Goal: Information Seeking & Learning: Learn about a topic

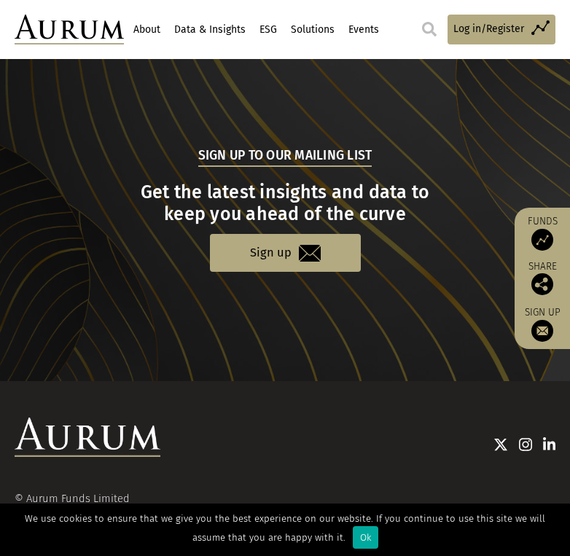
scroll to position [1565, 0]
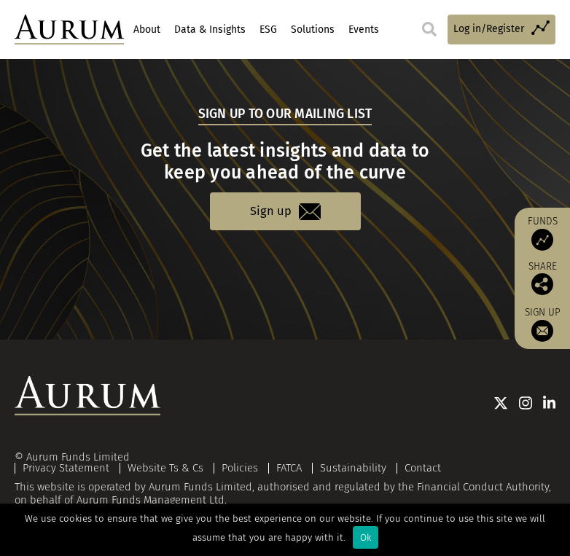
click at [432, 20] on div "Access Funds Log in/Register Sign out Preferences" at bounding box center [483, 30] width 145 height 30
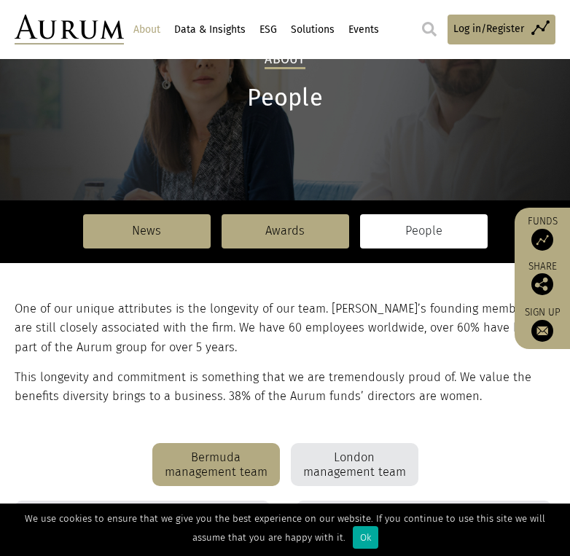
scroll to position [1178, 0]
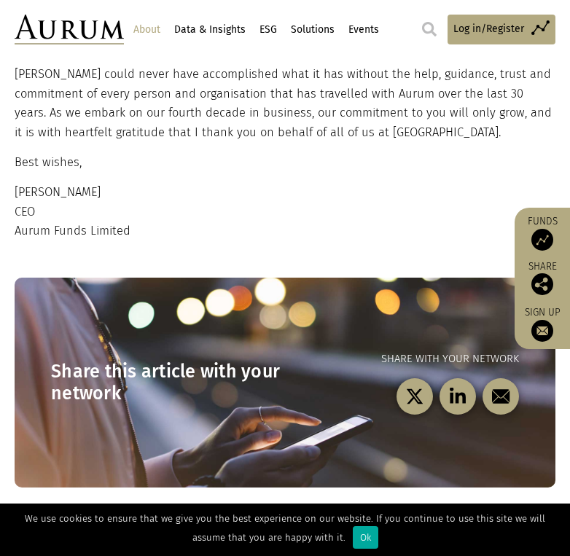
scroll to position [1693, 0]
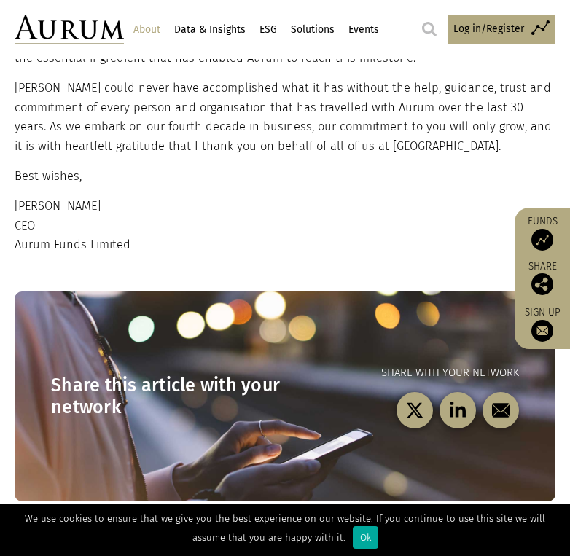
click at [97, 217] on p "Kevin Gundle CEO Aurum Funds Limited" at bounding box center [283, 226] width 537 height 58
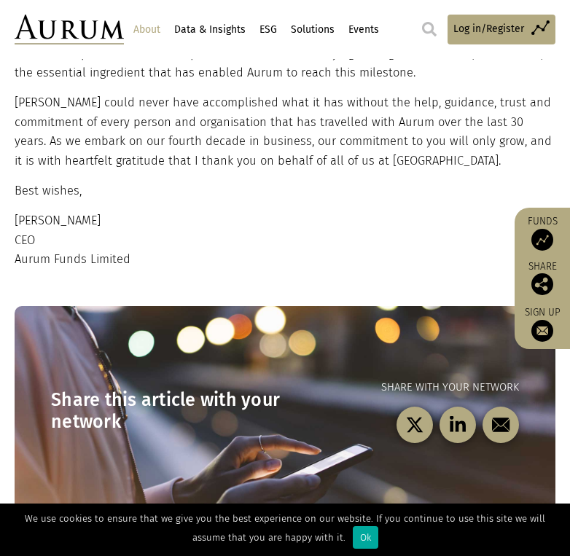
scroll to position [1637, 0]
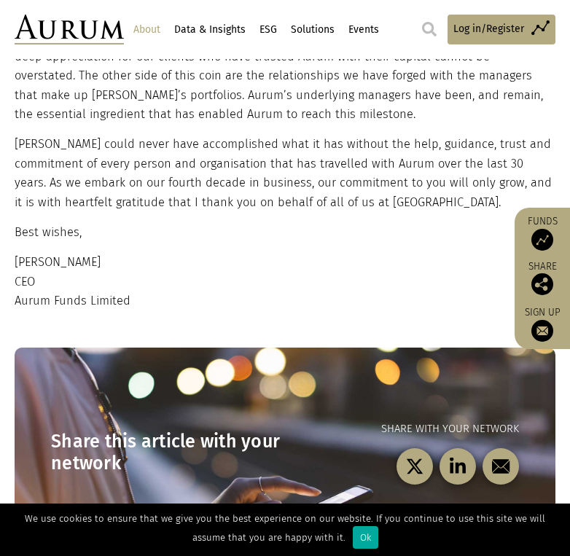
click at [285, 158] on p "Aurum could never have accomplished what it has without the help, guidance, tru…" at bounding box center [283, 173] width 537 height 77
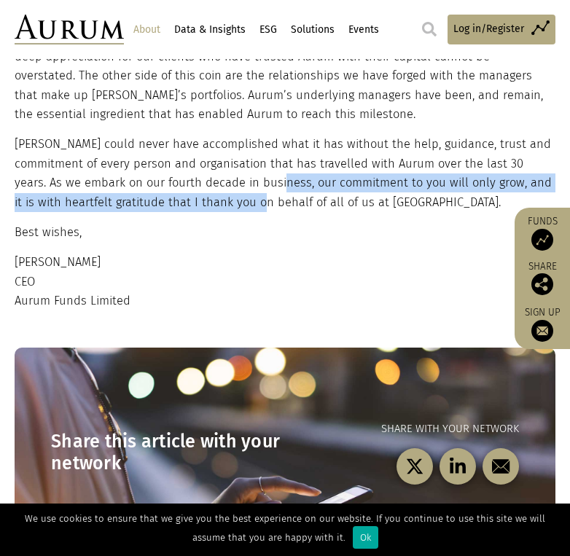
drag, startPoint x: 288, startPoint y: 169, endPoint x: 282, endPoint y: 184, distance: 15.7
click at [282, 184] on p "Aurum could never have accomplished what it has without the help, guidance, tru…" at bounding box center [283, 173] width 537 height 77
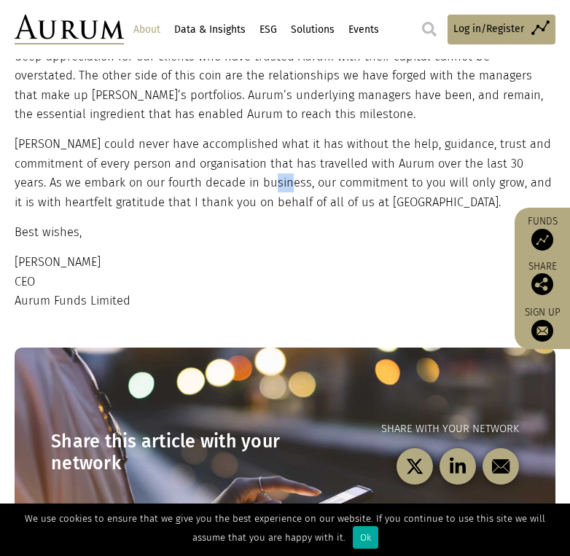
drag, startPoint x: 279, startPoint y: 168, endPoint x: 294, endPoint y: 166, distance: 14.7
click at [294, 166] on p "Aurum could never have accomplished what it has without the help, guidance, tru…" at bounding box center [283, 173] width 537 height 77
click at [310, 161] on p "Aurum could never have accomplished what it has without the help, guidance, tru…" at bounding box center [283, 173] width 537 height 77
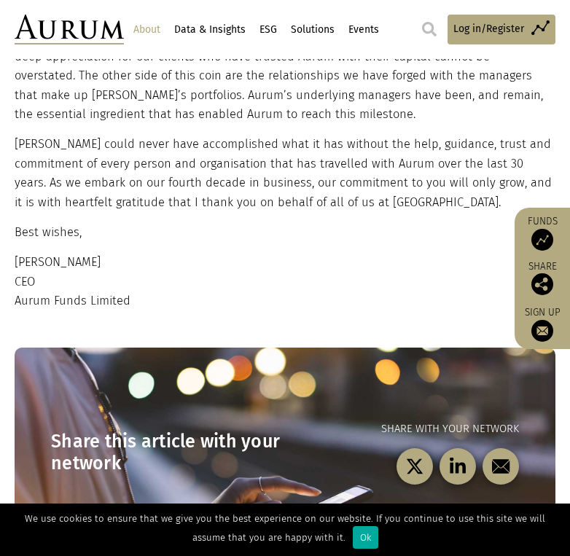
click at [310, 161] on p "Aurum could never have accomplished what it has without the help, guidance, tru…" at bounding box center [283, 173] width 537 height 77
click at [323, 160] on p "Aurum could never have accomplished what it has without the help, guidance, tru…" at bounding box center [283, 173] width 537 height 77
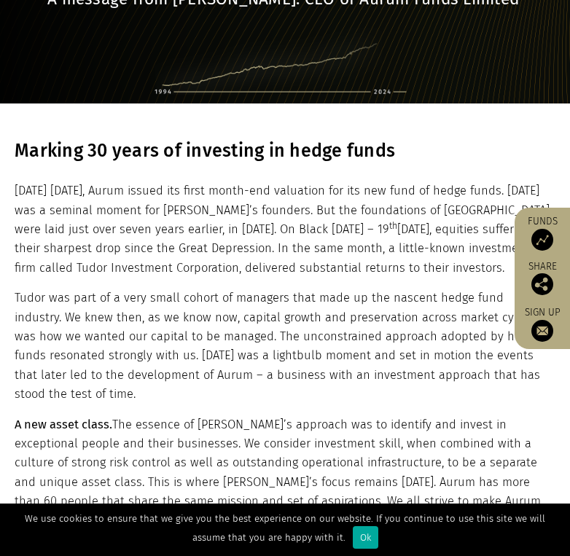
scroll to position [0, 0]
